Goal: Navigation & Orientation: Find specific page/section

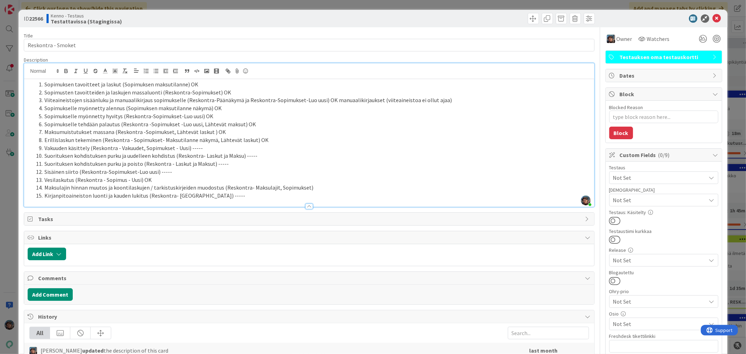
scroll to position [3692, 0]
type textarea "x"
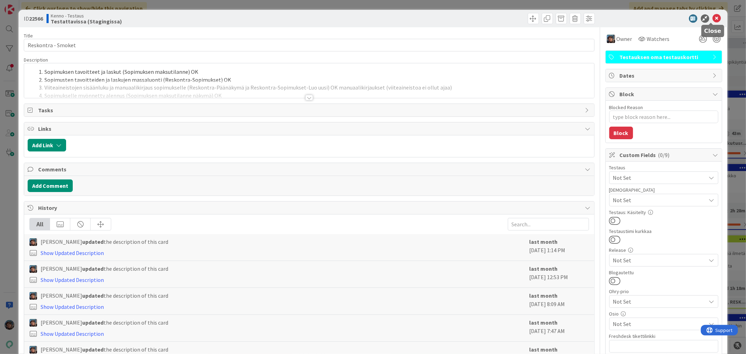
click at [713, 17] on icon at bounding box center [717, 18] width 8 height 8
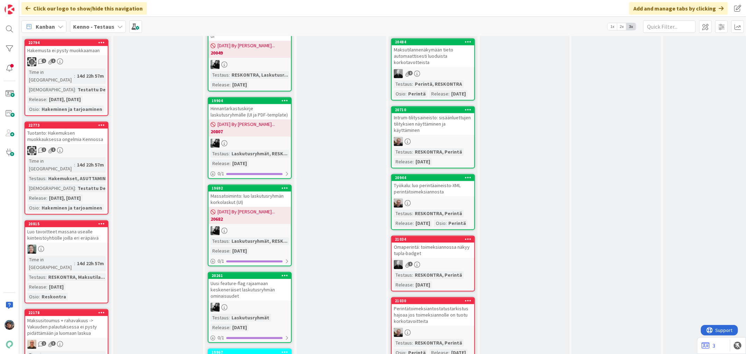
scroll to position [1205, 0]
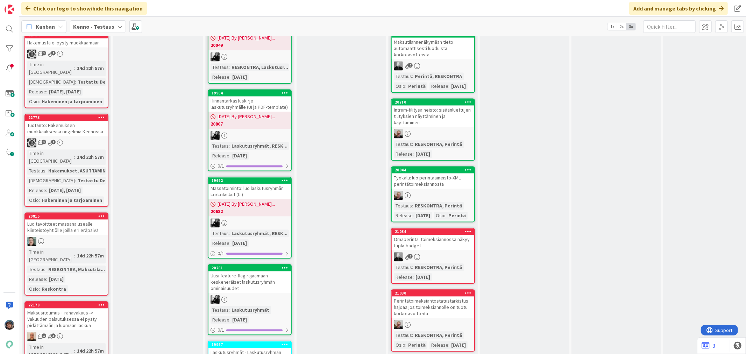
click at [84, 332] on div "1 3" at bounding box center [66, 336] width 83 height 9
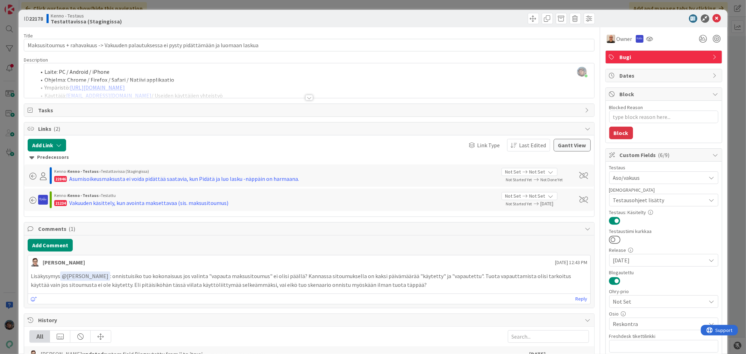
click at [307, 99] on div at bounding box center [309, 98] width 8 height 6
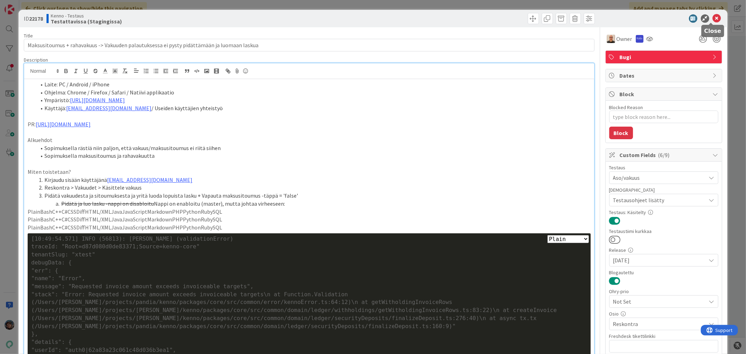
click at [713, 16] on icon at bounding box center [717, 18] width 8 height 8
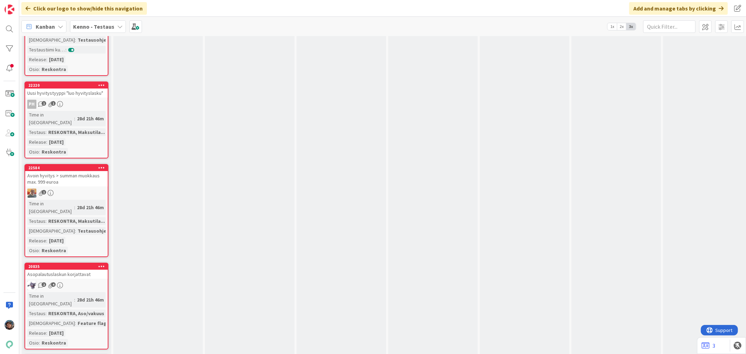
scroll to position [2099, 0]
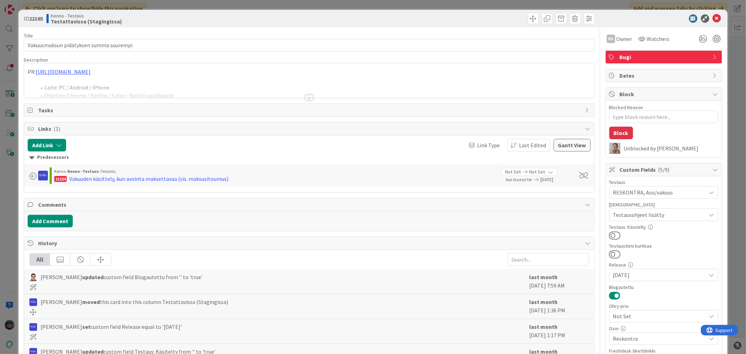
type textarea "x"
click at [305, 98] on div at bounding box center [309, 98] width 8 height 6
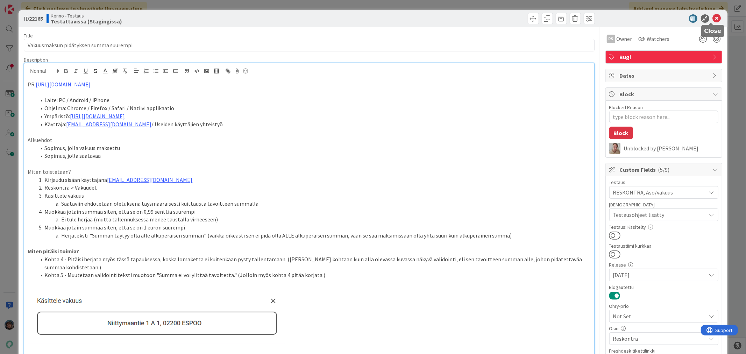
click at [713, 16] on icon at bounding box center [717, 18] width 8 height 8
